Goal: Task Accomplishment & Management: Manage account settings

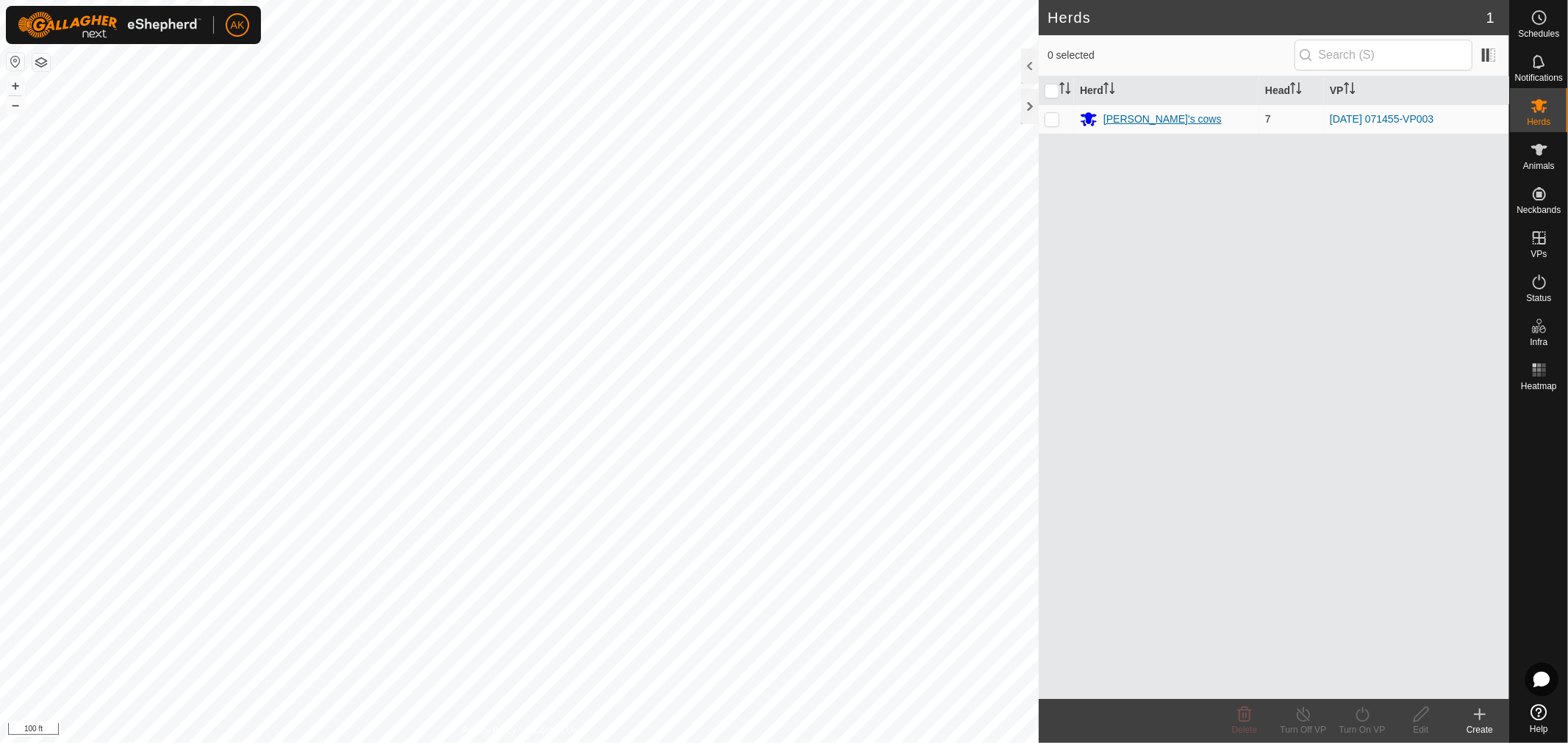
click at [1118, 122] on div "[PERSON_NAME]'s cows" at bounding box center [1162, 119] width 118 height 16
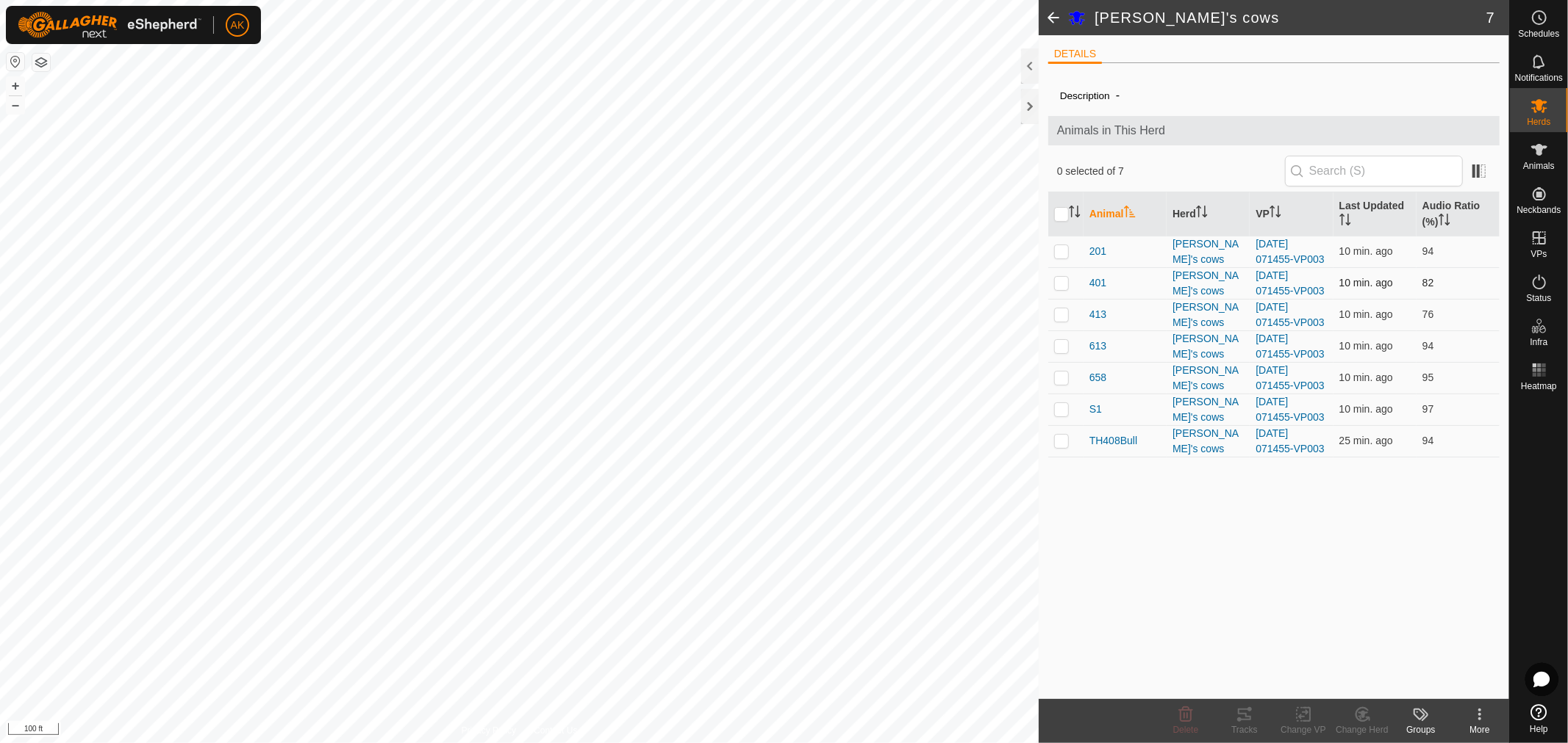
click at [1062, 280] on p-checkbox at bounding box center [1061, 283] width 15 height 12
checkbox input "true"
click at [1067, 318] on p-checkbox at bounding box center [1061, 314] width 15 height 12
checkbox input "true"
click at [1239, 723] on div "Tracks" at bounding box center [1244, 730] width 59 height 13
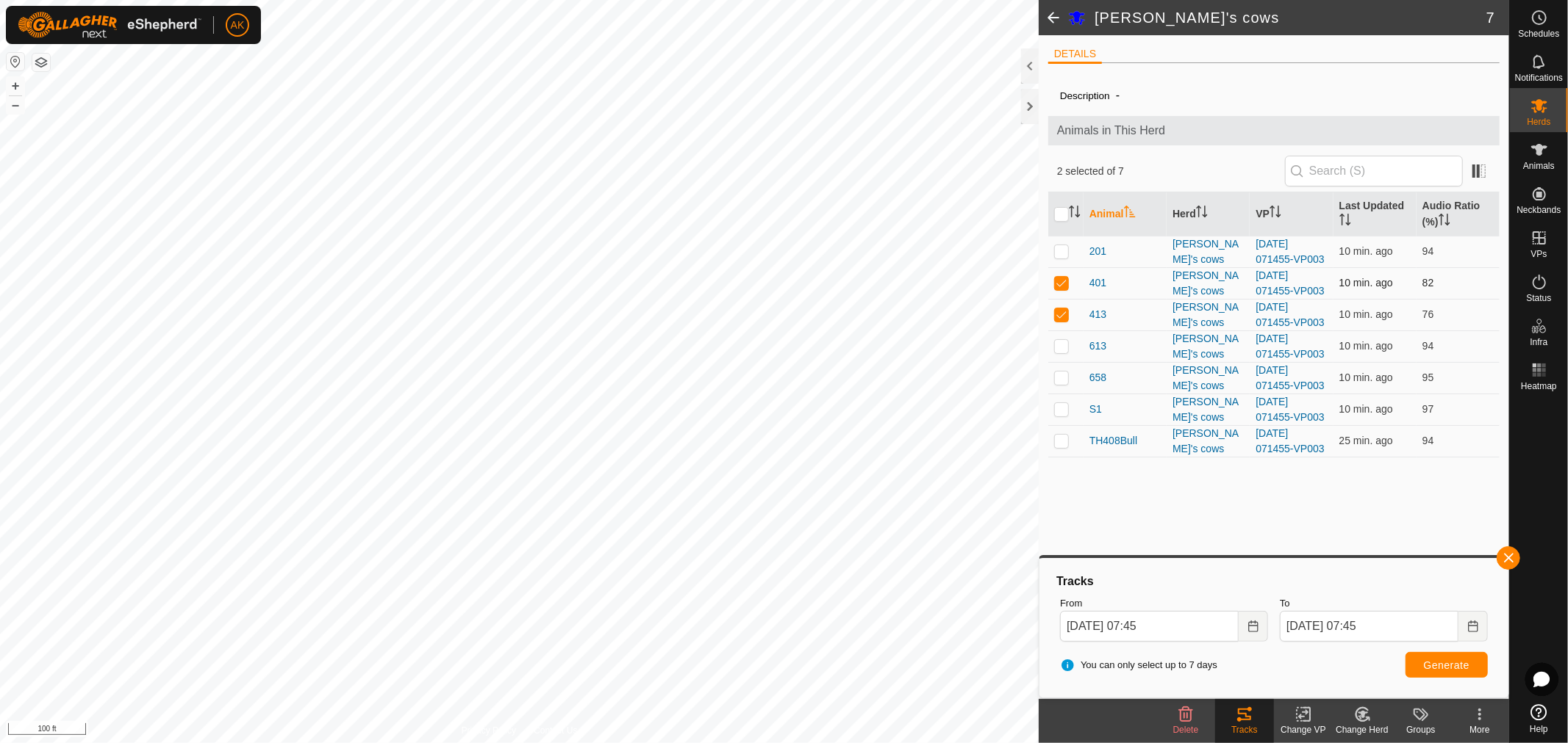
click at [1066, 288] on p-checkbox at bounding box center [1061, 283] width 15 height 12
checkbox input "false"
click at [1063, 314] on p-checkbox at bounding box center [1061, 314] width 15 height 12
checkbox input "false"
